Goal: Information Seeking & Learning: Check status

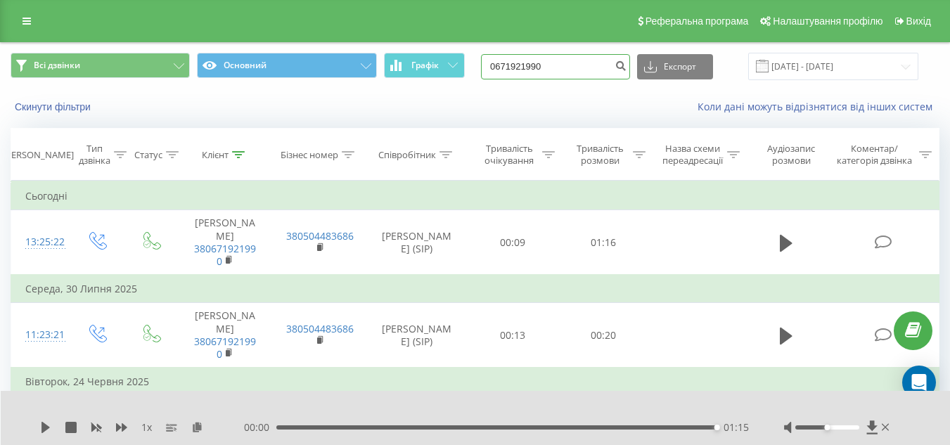
click at [554, 70] on input "0671921990" at bounding box center [555, 66] width 149 height 25
paste input "(96) 832 11 33"
type input "0 (96) 832 11 33"
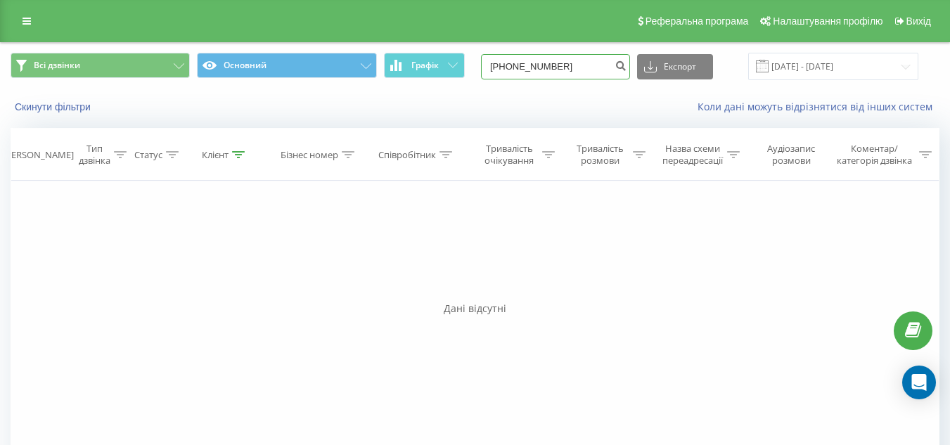
click at [516, 71] on input "[PHONE_NUMBER]" at bounding box center [555, 66] width 149 height 25
click at [528, 68] on input "[PHONE_NUMBER]" at bounding box center [555, 66] width 149 height 25
type input "0968321133"
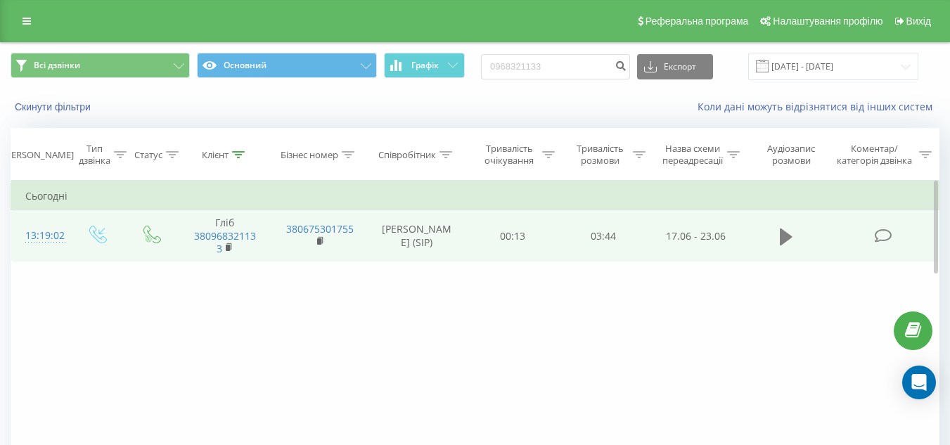
click at [786, 232] on button at bounding box center [786, 236] width 21 height 21
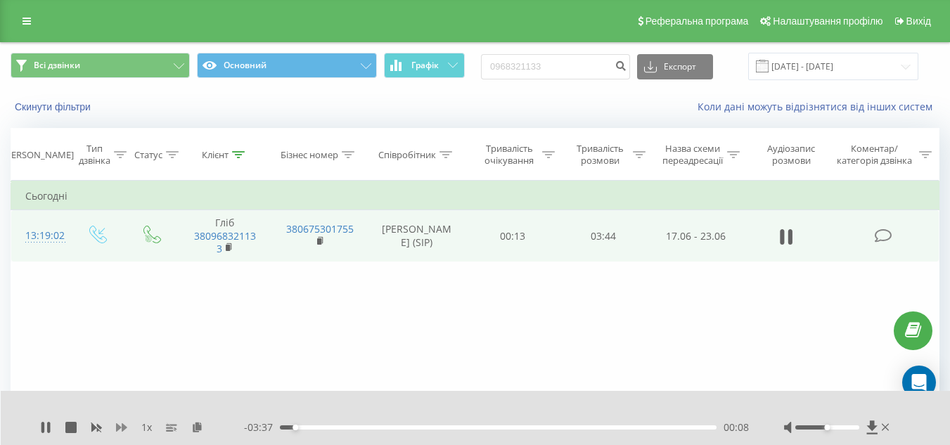
click at [124, 425] on icon at bounding box center [121, 427] width 11 height 8
click at [125, 428] on icon at bounding box center [121, 427] width 11 height 8
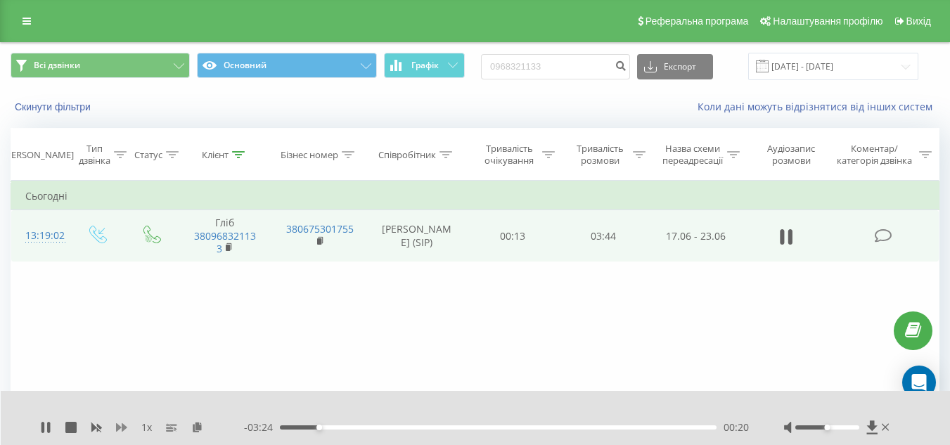
click at [125, 428] on icon at bounding box center [121, 427] width 11 height 8
click at [115, 426] on div "1.25 x" at bounding box center [142, 428] width 204 height 14
click at [125, 435] on div "1.25 x - 02:56 00:48 00:48" at bounding box center [476, 418] width 950 height 54
click at [121, 428] on icon at bounding box center [121, 427] width 11 height 8
